Goal: Navigation & Orientation: Understand site structure

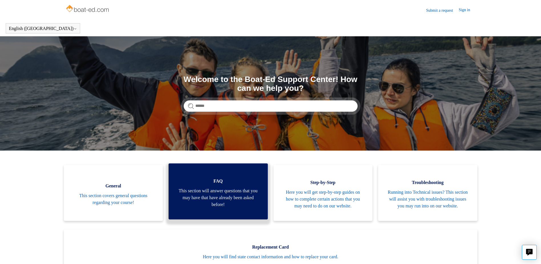
scroll to position [29, 0]
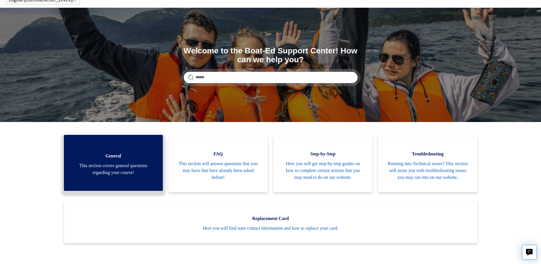
click at [151, 186] on link "General This section covers general questions regarding your course!" at bounding box center [113, 163] width 99 height 56
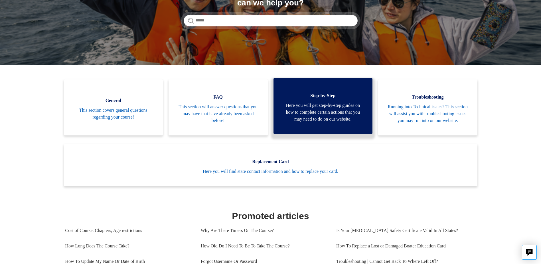
scroll to position [86, 0]
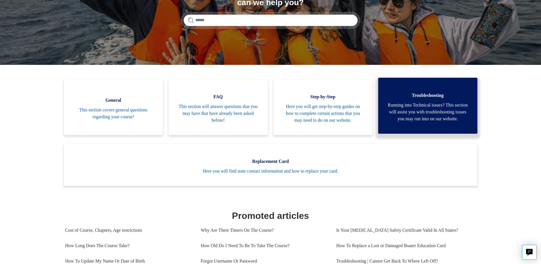
click at [410, 94] on span "Troubleshooting" at bounding box center [428, 95] width 82 height 7
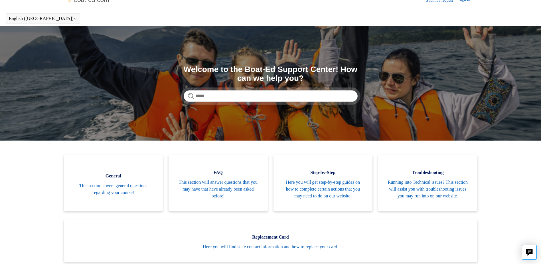
scroll to position [0, 0]
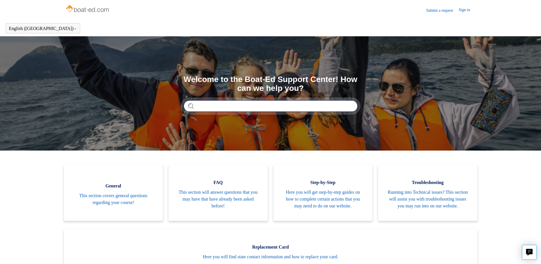
click at [261, 105] on input "Search" at bounding box center [271, 105] width 174 height 11
type input "**********"
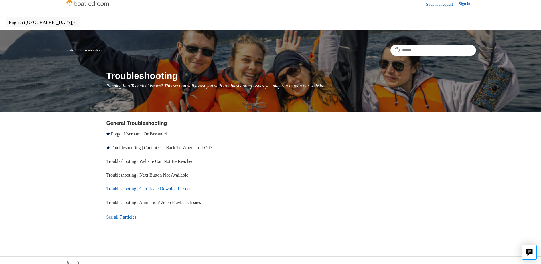
scroll to position [11, 0]
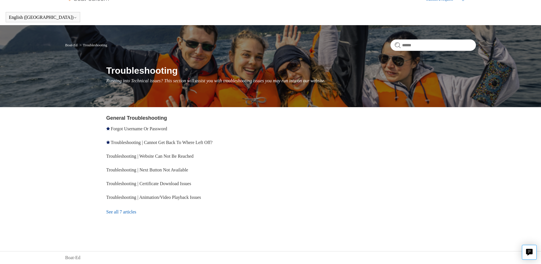
click at [122, 211] on link "See all 7 articles" at bounding box center [189, 211] width 166 height 15
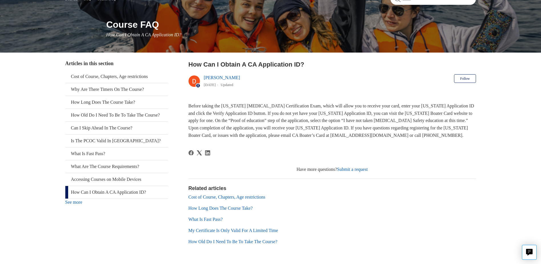
scroll to position [78, 0]
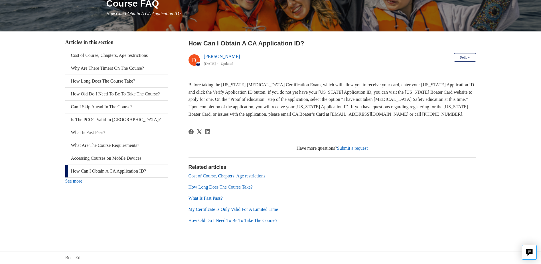
click at [99, 176] on link "How Can I Obtain A CA Application ID?" at bounding box center [116, 171] width 103 height 13
